Goal: Find specific page/section: Find specific page/section

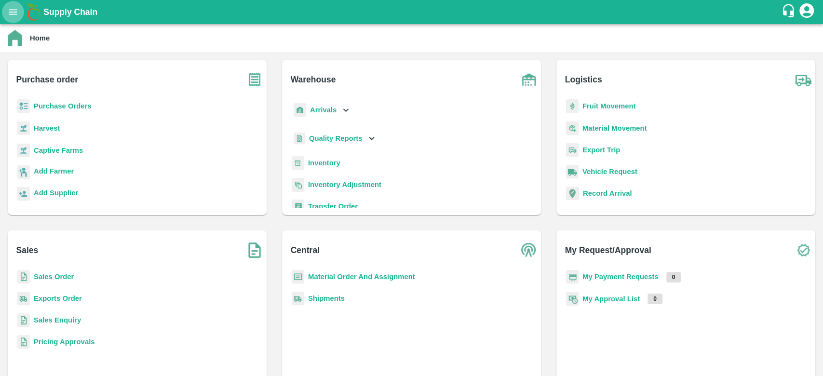
click at [15, 14] on icon "open drawer" at bounding box center [13, 11] width 8 height 5
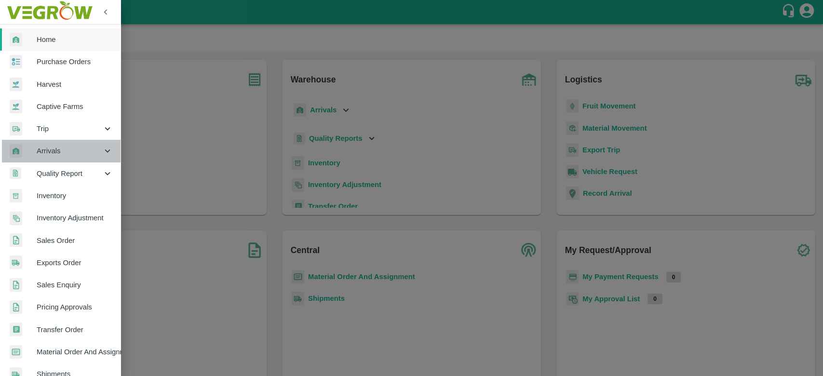
click at [68, 149] on span "Arrivals" at bounding box center [70, 151] width 66 height 11
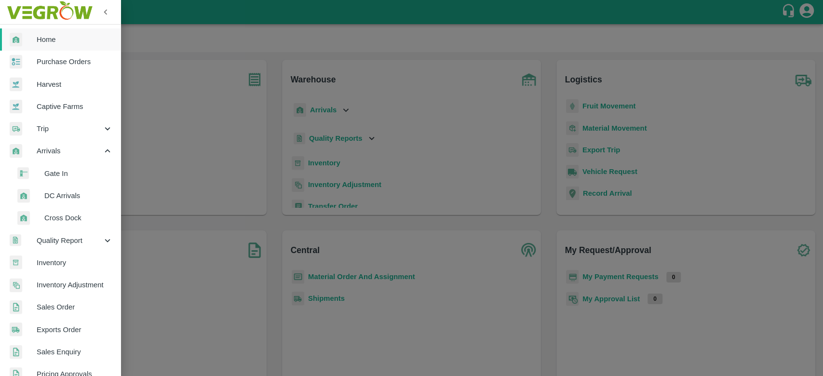
click at [61, 191] on span "DC Arrivals" at bounding box center [78, 195] width 68 height 11
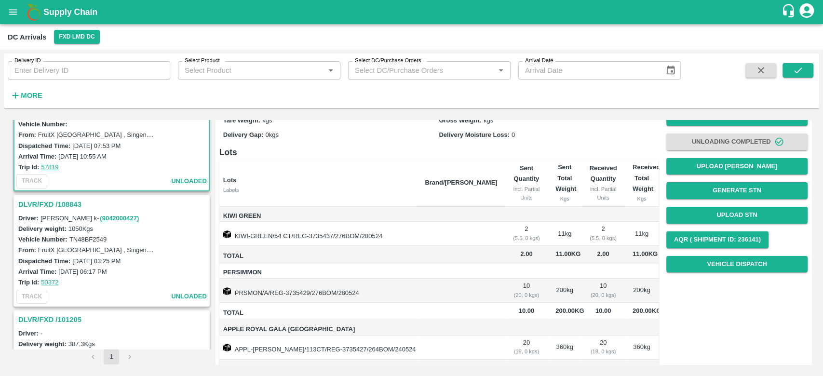
scroll to position [26, 0]
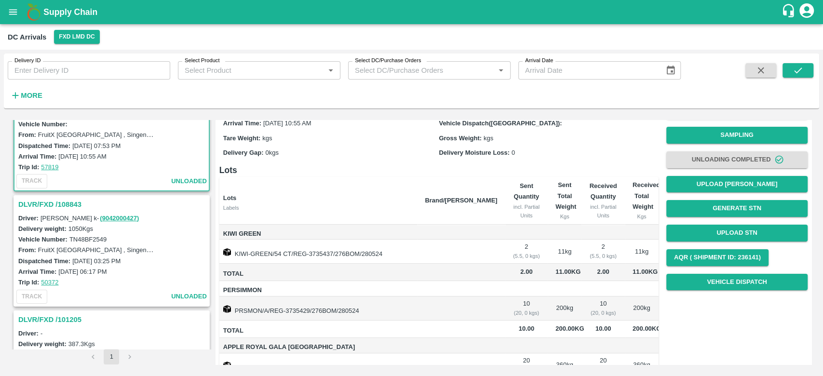
click at [58, 200] on h3 "DLVR/FXD /108843" at bounding box center [112, 204] width 189 height 13
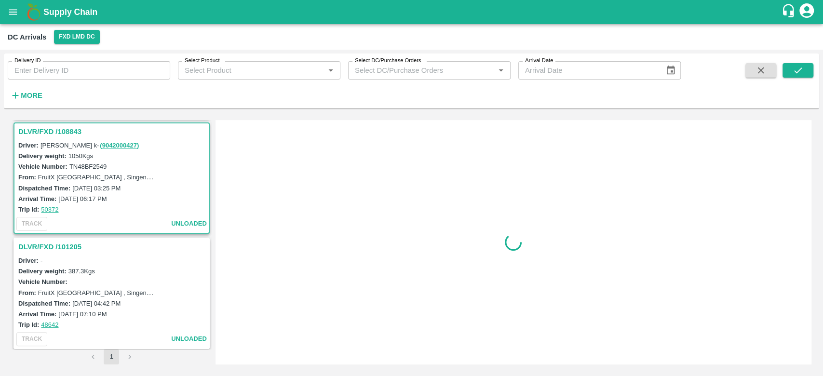
scroll to position [119, 0]
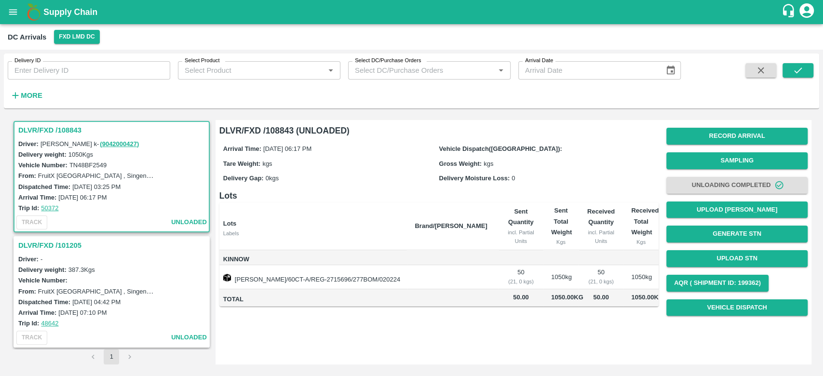
click at [67, 246] on h3 "DLVR/FXD /101205" at bounding box center [112, 245] width 189 height 13
